Goal: Answer question/provide support

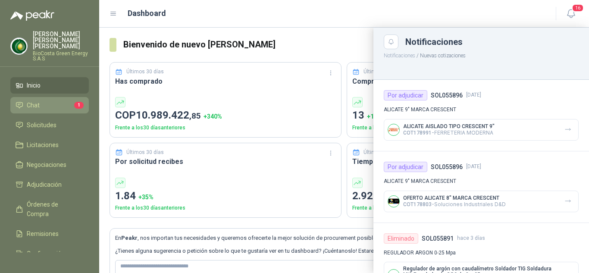
drag, startPoint x: 0, startPoint y: 0, endPoint x: 34, endPoint y: 100, distance: 105.1
click at [34, 100] on span "Chat" at bounding box center [33, 104] width 13 height 9
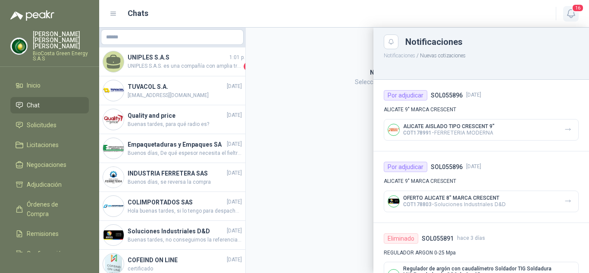
click at [573, 13] on icon "button" at bounding box center [571, 13] width 11 height 11
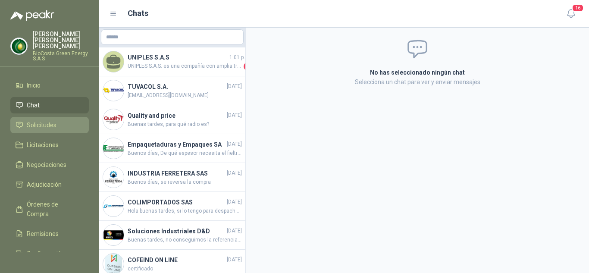
click at [60, 120] on li "Solicitudes" at bounding box center [50, 124] width 68 height 9
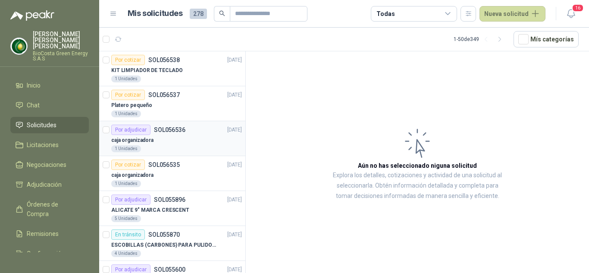
click at [185, 140] on div "caja organizadora" at bounding box center [176, 140] width 131 height 10
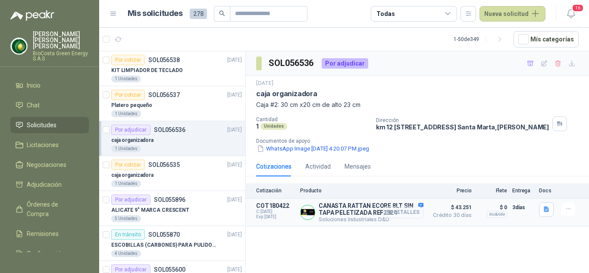
click at [404, 218] on button "Detalles" at bounding box center [403, 213] width 41 height 12
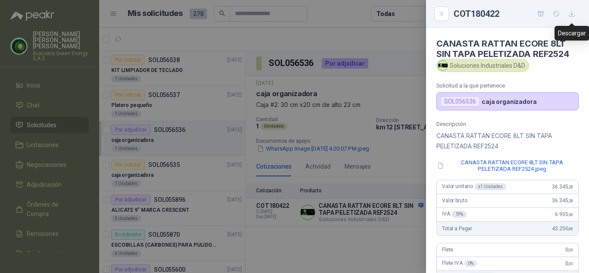
click at [572, 15] on icon "button" at bounding box center [571, 13] width 5 height 5
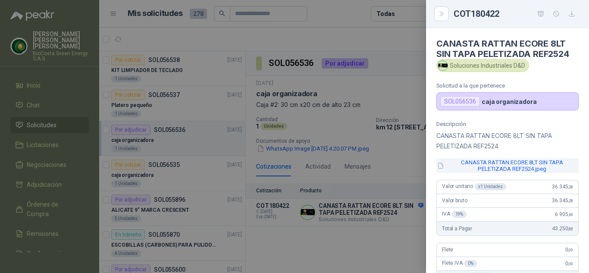
click at [500, 164] on button "CANASTA RATTAN ECORE 8LT SIN TAPA PELETIZADA REF2524.jpeg" at bounding box center [507, 165] width 142 height 15
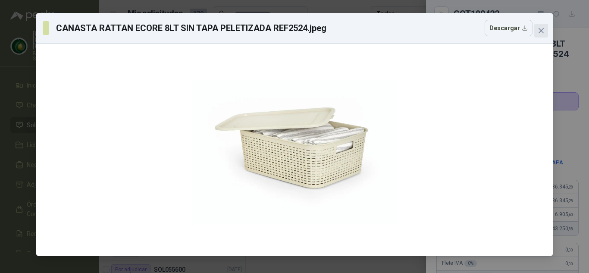
click at [542, 30] on icon "close" at bounding box center [541, 30] width 5 height 5
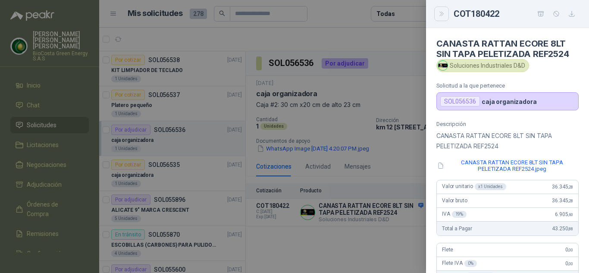
click at [442, 14] on icon "Close" at bounding box center [441, 13] width 7 height 7
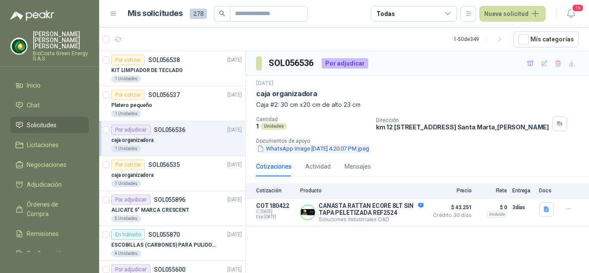
click at [344, 152] on button "WhatsApp Image [DATE] 4.20.07 PM.jpeg" at bounding box center [313, 148] width 114 height 9
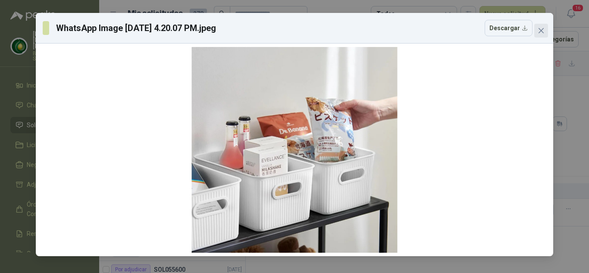
click at [544, 30] on icon "close" at bounding box center [541, 30] width 7 height 7
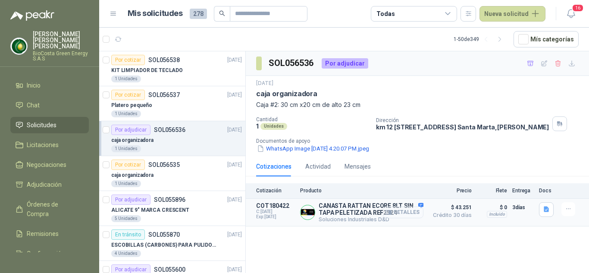
click at [393, 218] on button "Detalles" at bounding box center [403, 213] width 41 height 12
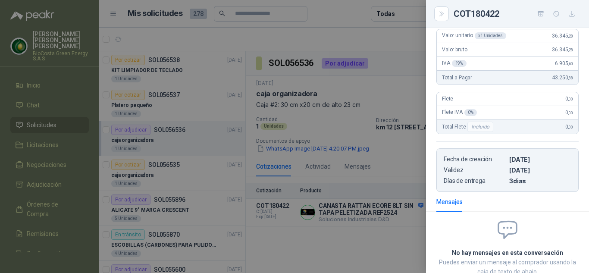
scroll to position [41, 0]
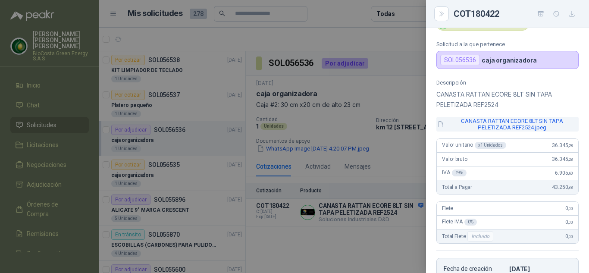
click at [505, 124] on button "CANASTA RATTAN ECORE 8LT SIN TAPA PELETIZADA REF2524.jpeg" at bounding box center [507, 124] width 142 height 15
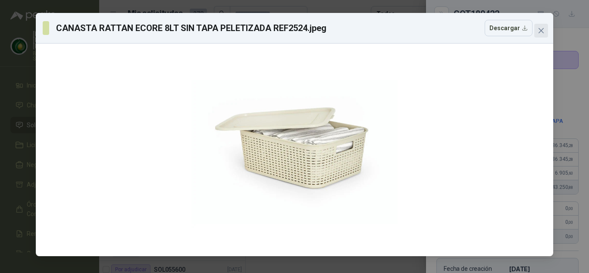
click at [544, 29] on icon "close" at bounding box center [541, 30] width 7 height 7
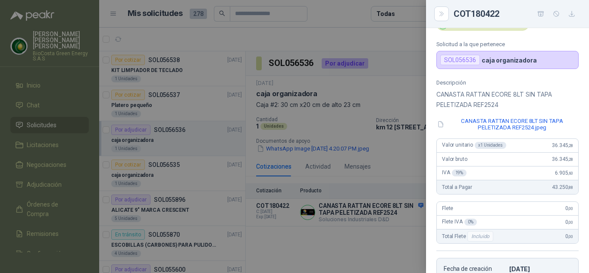
scroll to position [0, 0]
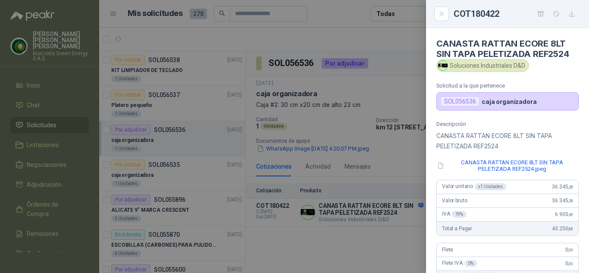
click at [365, 90] on div at bounding box center [294, 136] width 589 height 273
